Goal: Information Seeking & Learning: Learn about a topic

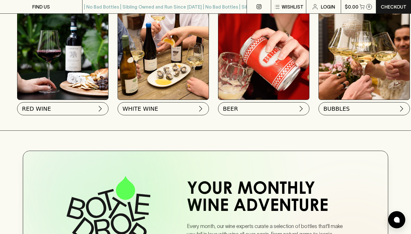
scroll to position [175, 0]
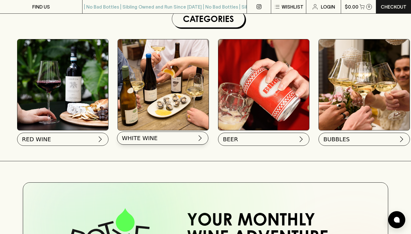
click at [143, 140] on span "WHITE WINE" at bounding box center [140, 138] width 36 height 8
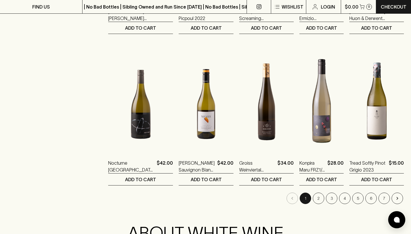
scroll to position [602, 0]
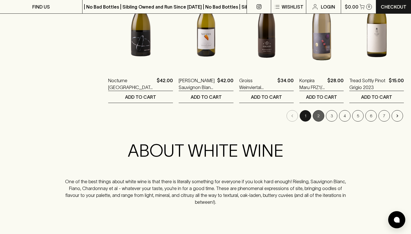
click at [318, 110] on button "2" at bounding box center [318, 115] width 11 height 11
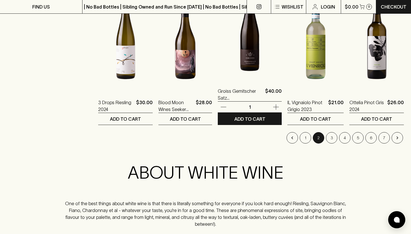
scroll to position [618, 0]
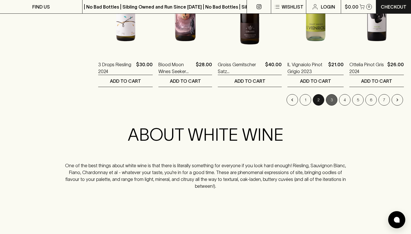
click at [333, 94] on button "3" at bounding box center [331, 99] width 11 height 11
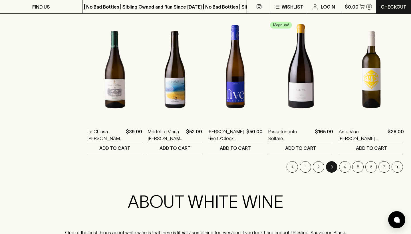
scroll to position [551, 0]
click at [346, 161] on button "4" at bounding box center [344, 166] width 11 height 11
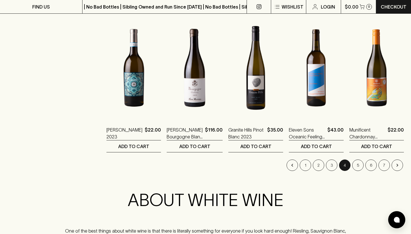
scroll to position [553, 0]
click at [357, 159] on button "5" at bounding box center [358, 164] width 11 height 11
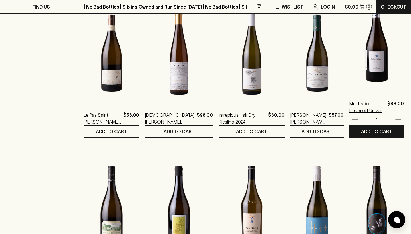
scroll to position [548, 0]
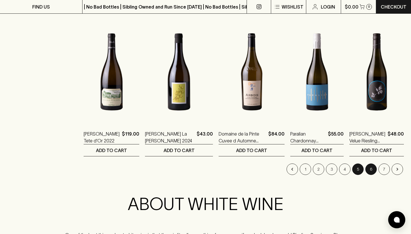
click at [370, 164] on button "6" at bounding box center [371, 169] width 11 height 11
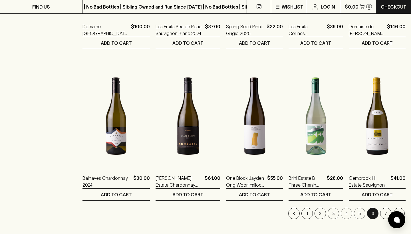
scroll to position [529, 0]
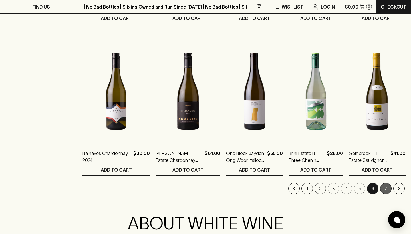
click at [387, 184] on button "7" at bounding box center [386, 188] width 11 height 11
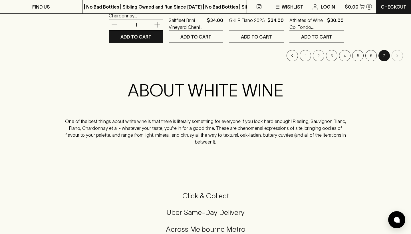
scroll to position [523, 0]
